Goal: Information Seeking & Learning: Learn about a topic

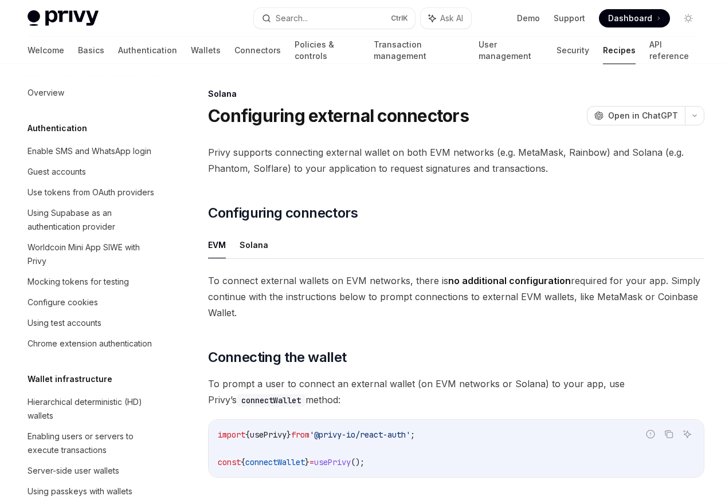
scroll to position [1835, 0]
